Goal: Transaction & Acquisition: Obtain resource

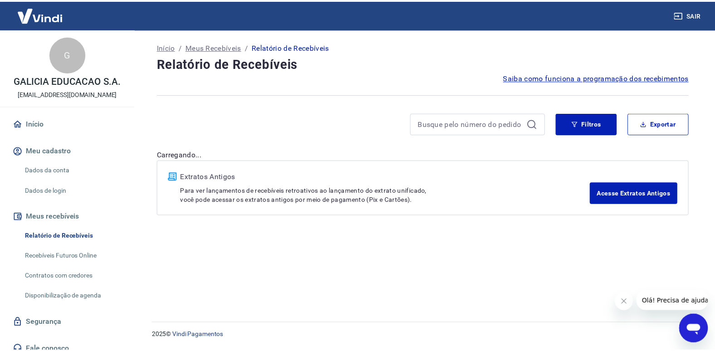
scroll to position [9, 0]
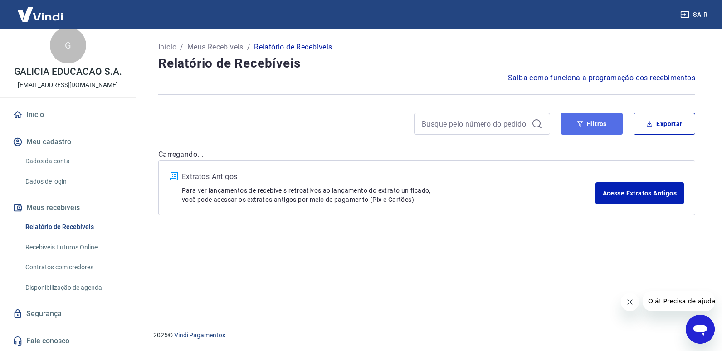
click at [608, 117] on button "Filtros" at bounding box center [592, 124] width 62 height 22
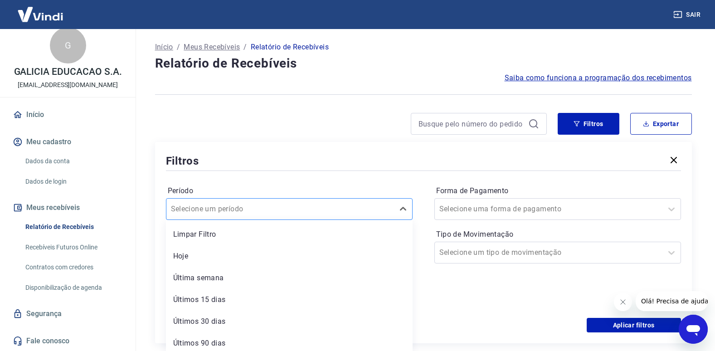
click at [366, 209] on div at bounding box center [280, 209] width 219 height 13
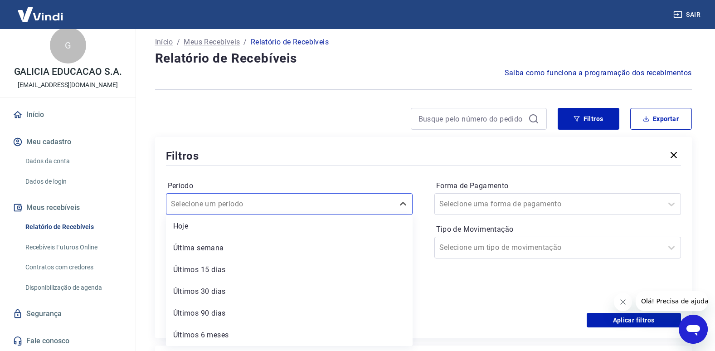
scroll to position [0, 0]
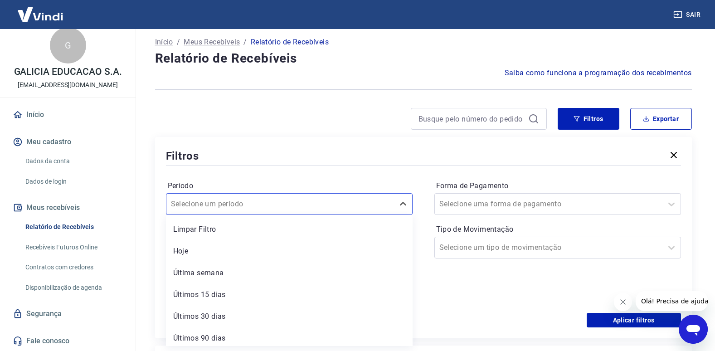
click at [333, 161] on div "Filtros" at bounding box center [423, 156] width 515 height 16
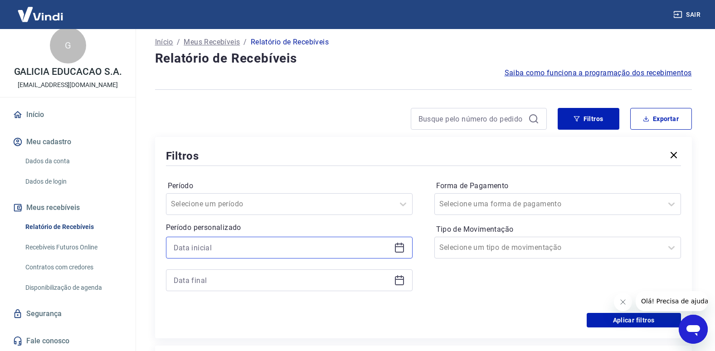
click at [208, 244] on input at bounding box center [282, 248] width 217 height 14
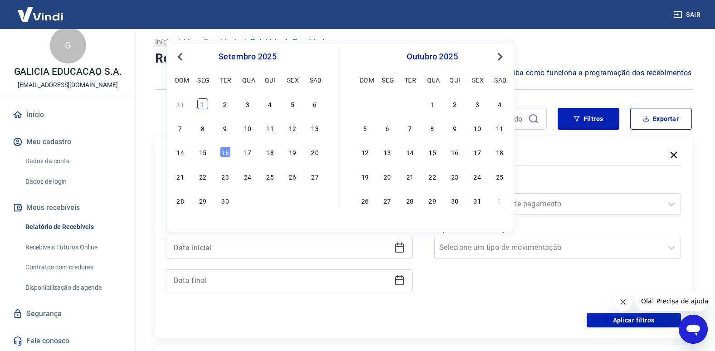
click at [205, 101] on div "1" at bounding box center [202, 103] width 11 height 11
type input "[DATE]"
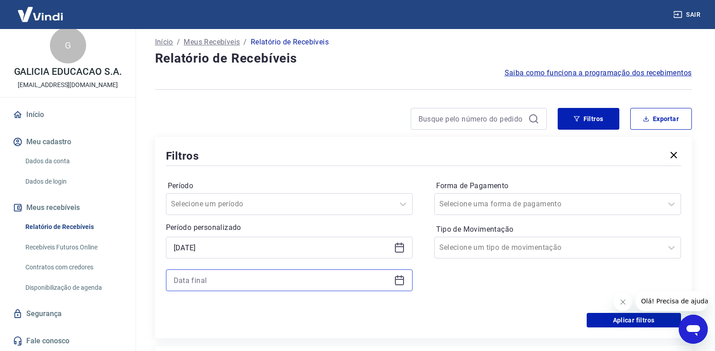
click at [336, 282] on input at bounding box center [282, 280] width 217 height 14
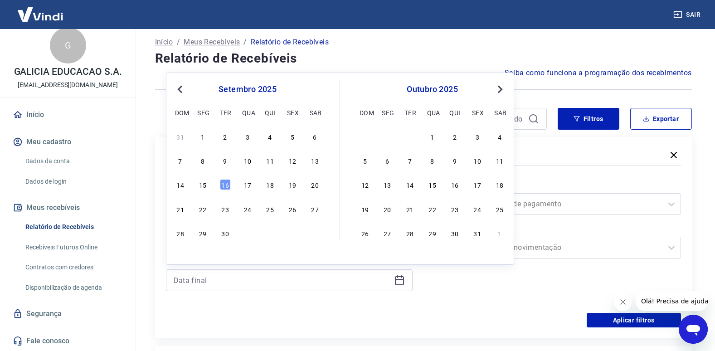
click at [232, 184] on div "14 15 16 17 18 19 20" at bounding box center [248, 184] width 148 height 13
click at [226, 182] on div "16" at bounding box center [225, 184] width 11 height 11
type input "[DATE]"
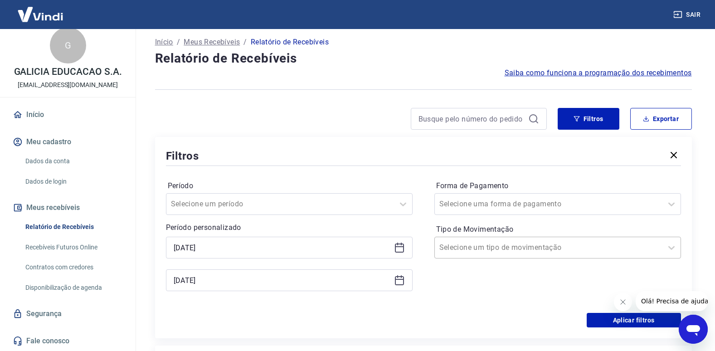
click at [604, 251] on div at bounding box center [548, 247] width 219 height 13
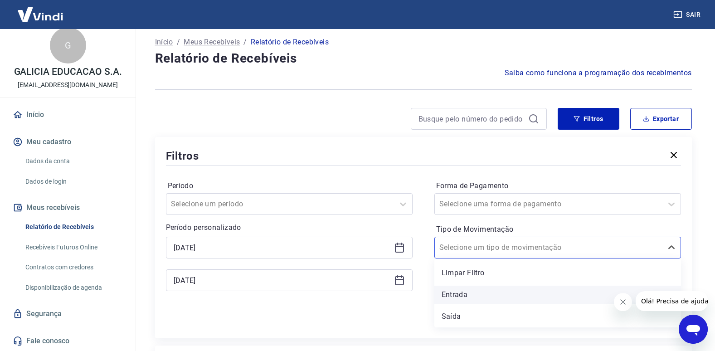
click at [530, 293] on div "Entrada" at bounding box center [557, 295] width 247 height 18
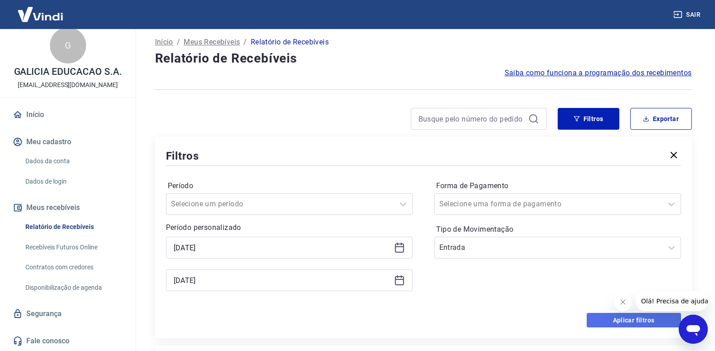
click at [595, 322] on button "Aplicar filtros" at bounding box center [634, 320] width 94 height 15
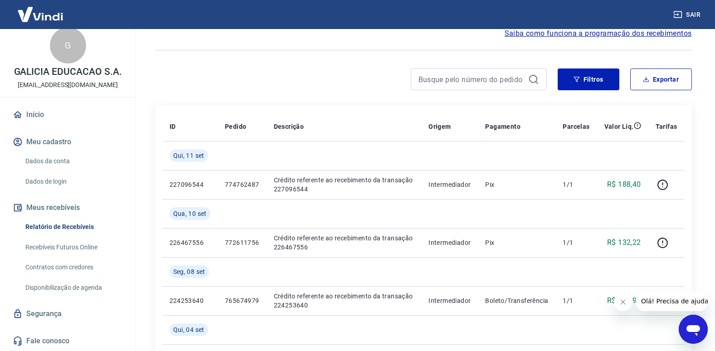
scroll to position [34, 0]
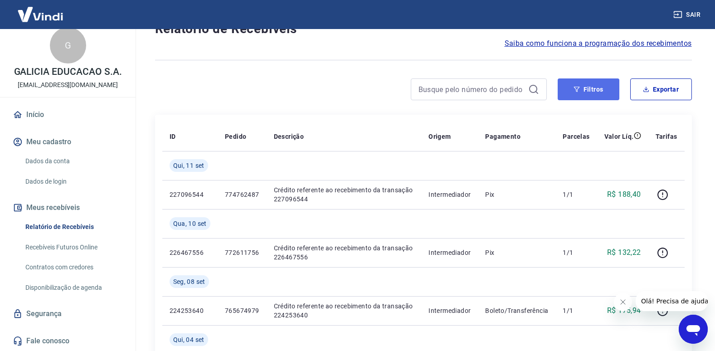
click at [594, 92] on button "Filtros" at bounding box center [589, 89] width 62 height 22
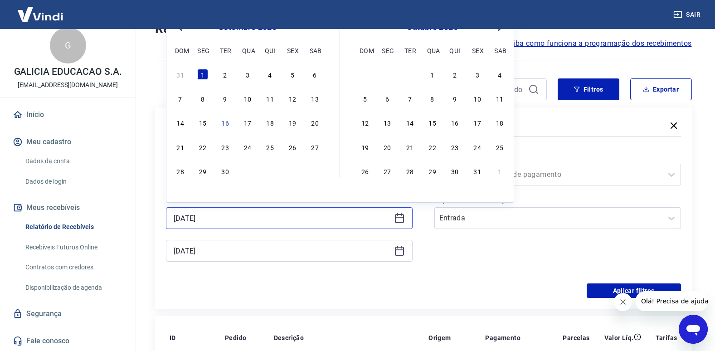
click at [263, 218] on input "[DATE]" at bounding box center [282, 218] width 217 height 14
click at [226, 98] on div "9" at bounding box center [225, 98] width 11 height 11
type input "[DATE]"
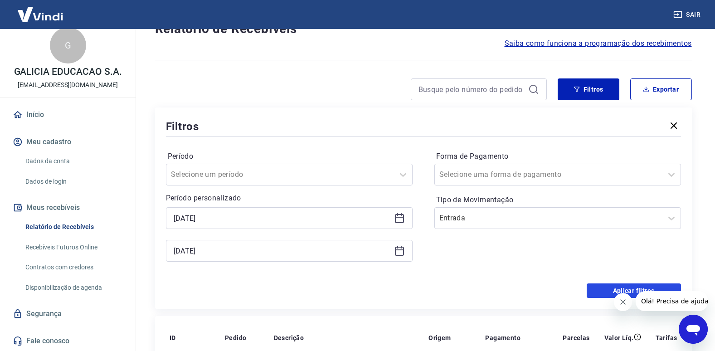
drag, startPoint x: 612, startPoint y: 285, endPoint x: 618, endPoint y: 285, distance: 5.9
click at [611, 285] on button "Aplicar filtros" at bounding box center [634, 290] width 94 height 15
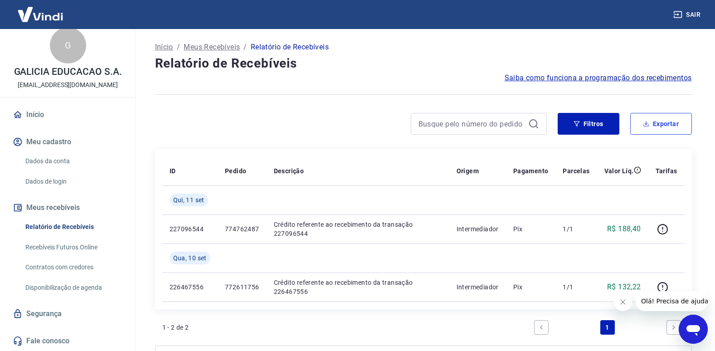
click at [670, 115] on button "Exportar" at bounding box center [661, 124] width 62 height 22
type input "[DATE]"
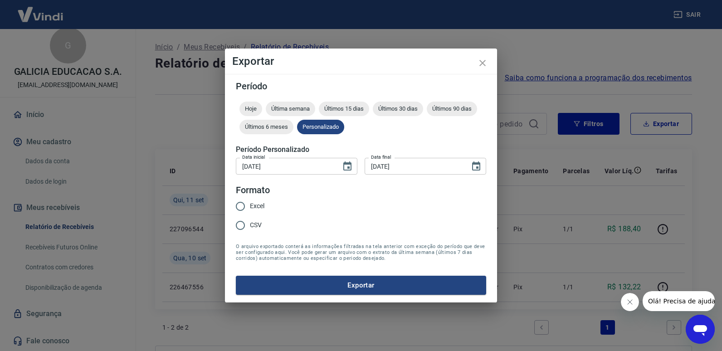
click at [258, 203] on span "Excel" at bounding box center [257, 206] width 15 height 10
click at [250, 203] on input "Excel" at bounding box center [240, 206] width 19 height 19
radio input "true"
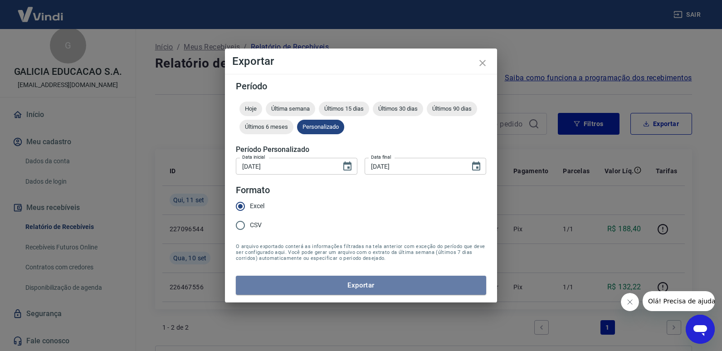
click at [384, 283] on button "Exportar" at bounding box center [361, 285] width 250 height 19
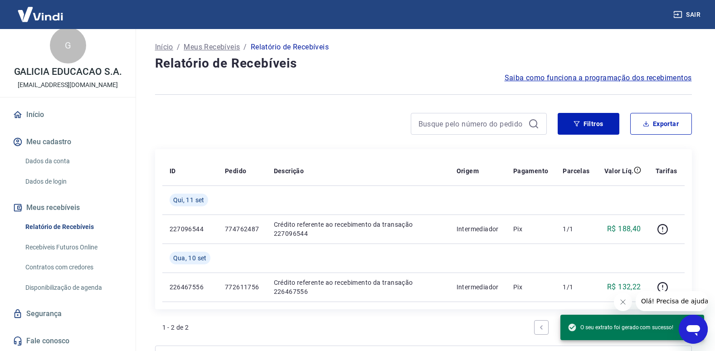
click at [253, 129] on div at bounding box center [351, 124] width 392 height 22
